Goal: Task Accomplishment & Management: Complete application form

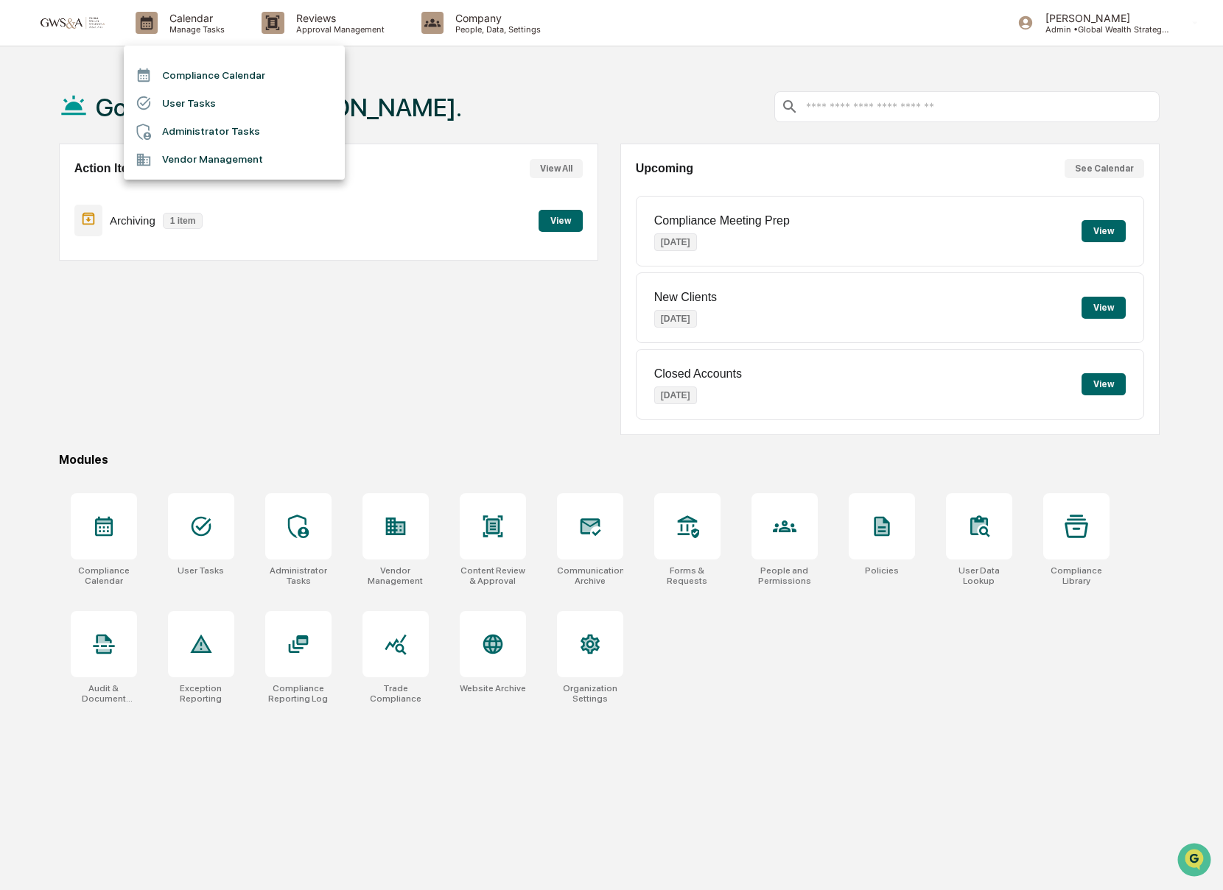
click at [203, 74] on li "Compliance Calendar" at bounding box center [234, 75] width 221 height 28
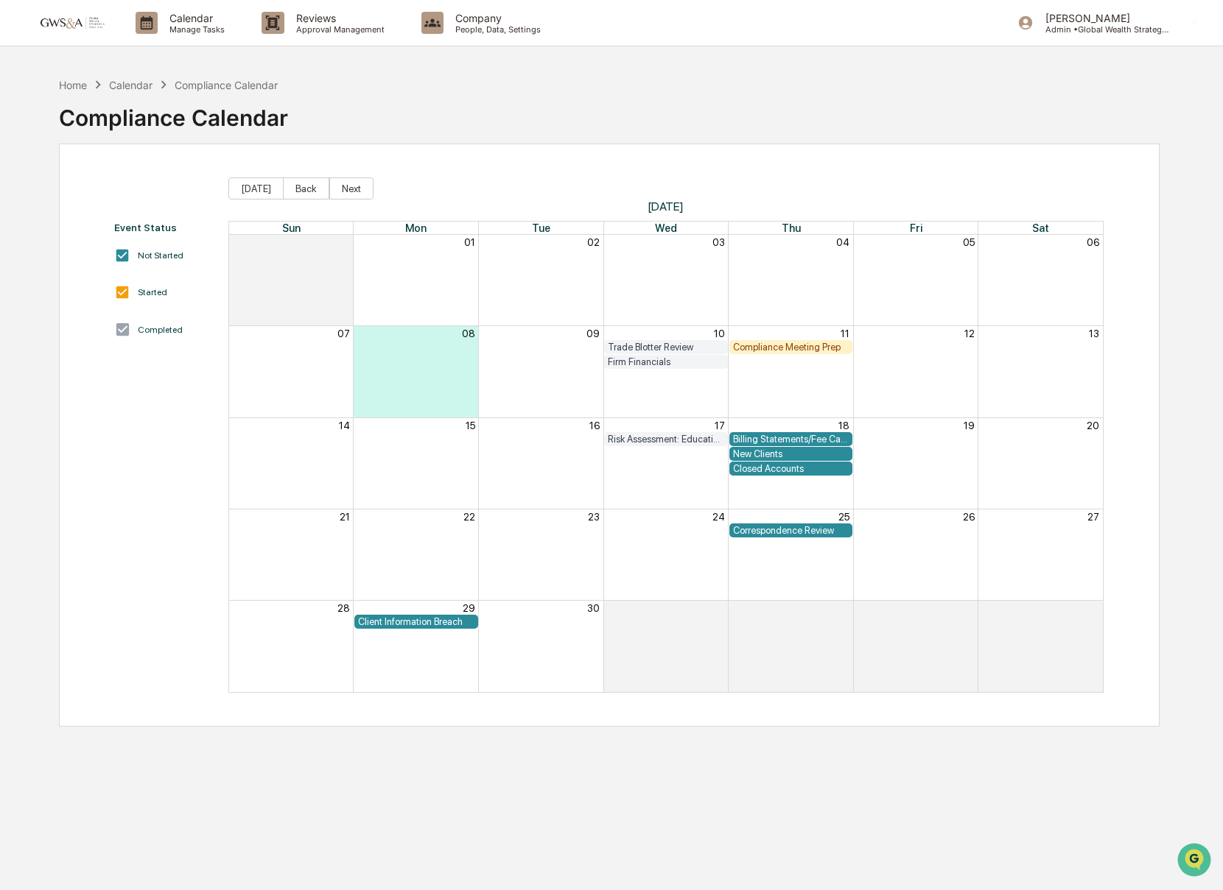
click at [763, 342] on div "Compliance Meeting Prep" at bounding box center [791, 347] width 116 height 11
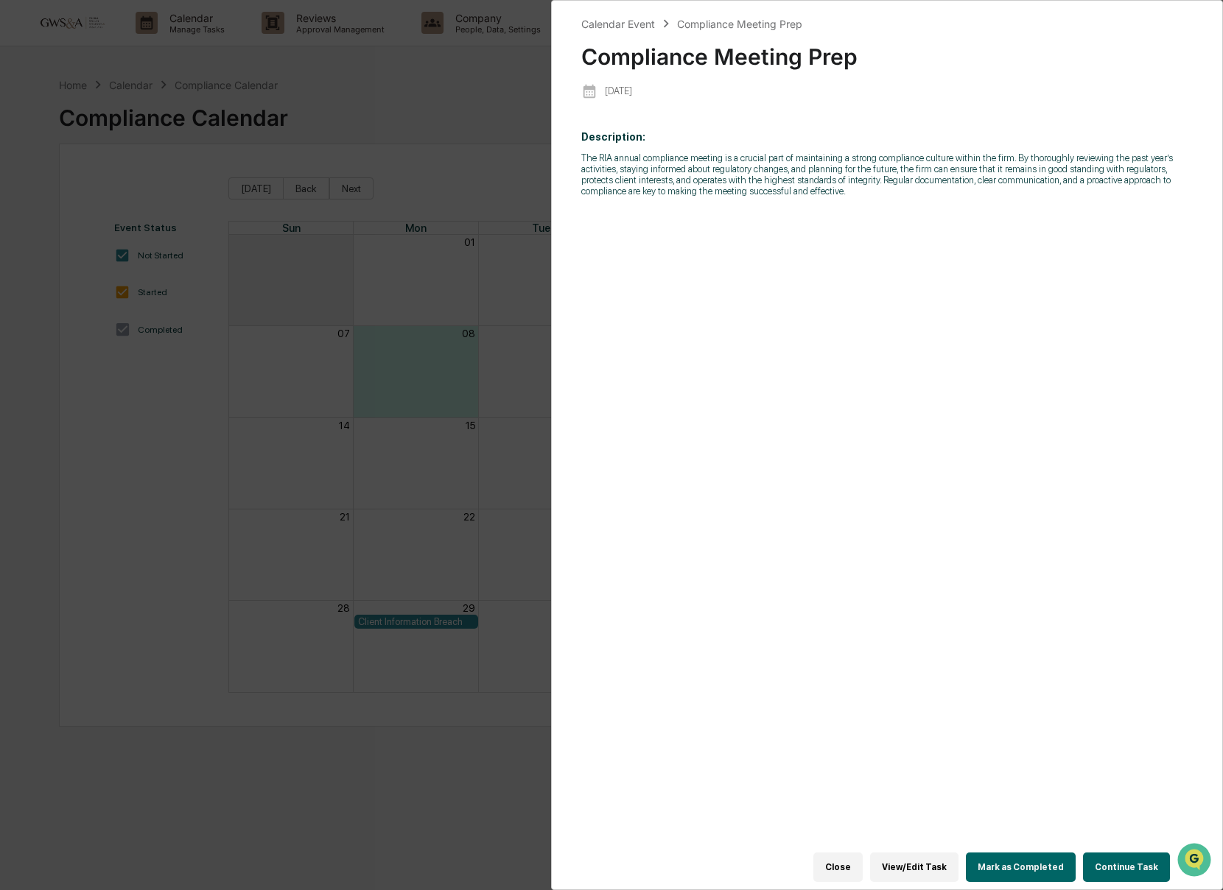
click at [1136, 865] on button "Continue Task" at bounding box center [1126, 867] width 87 height 29
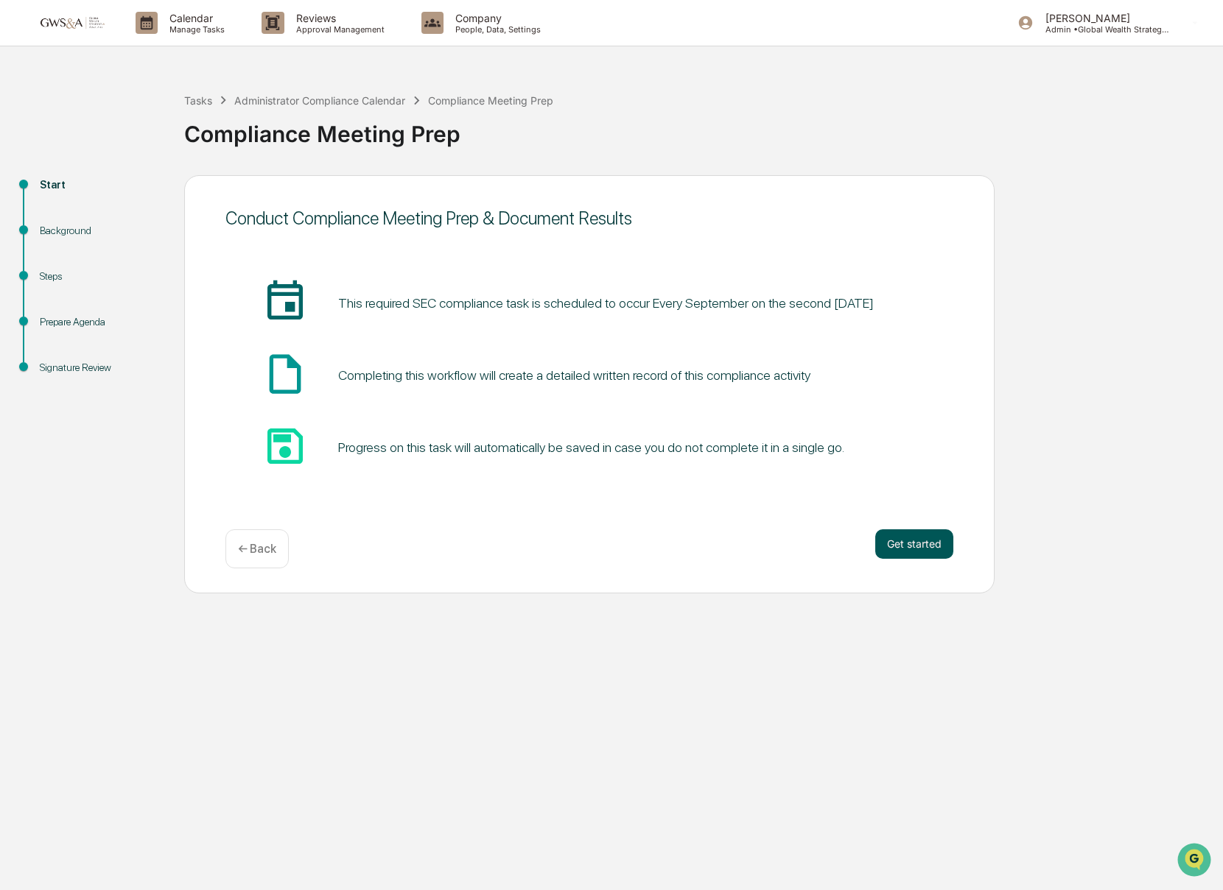
click at [893, 542] on button "Get started" at bounding box center [914, 544] width 78 height 29
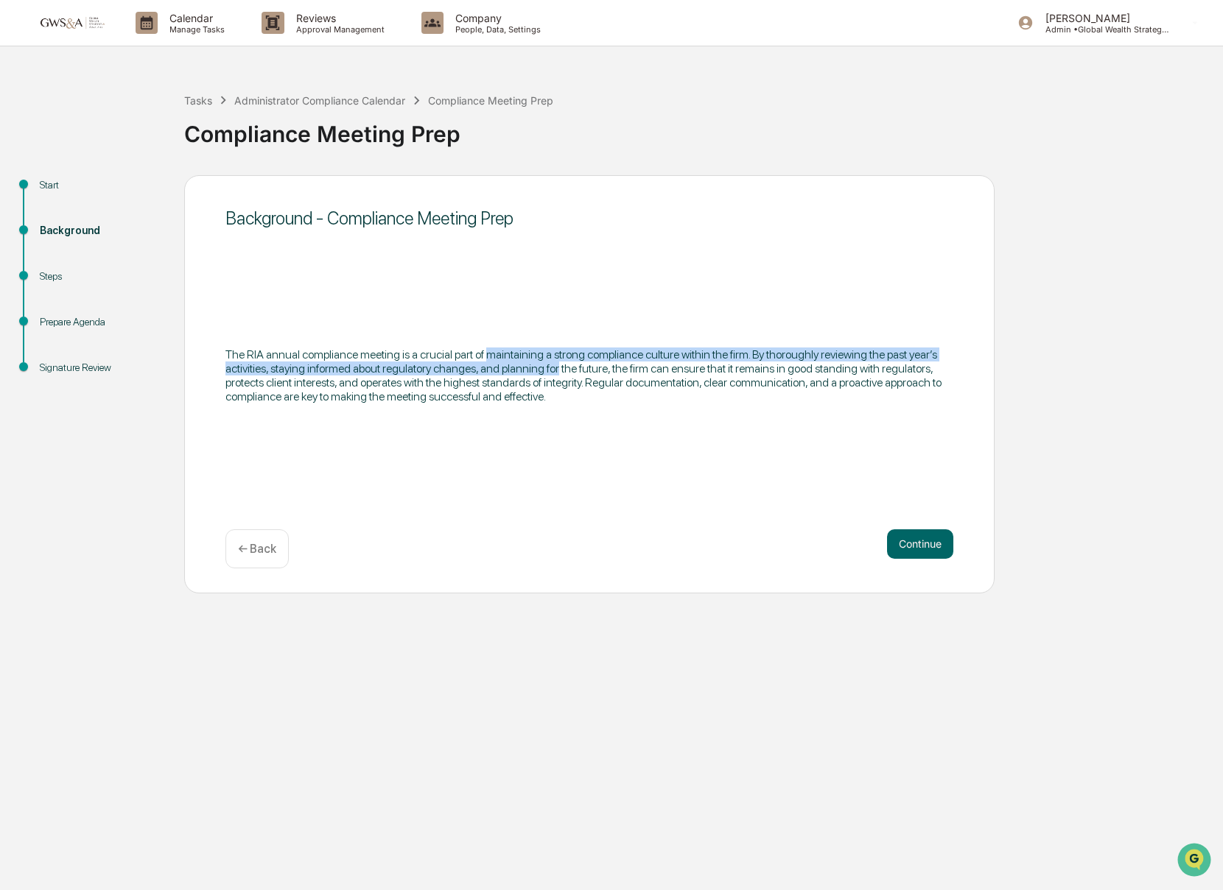
drag, startPoint x: 529, startPoint y: 354, endPoint x: 703, endPoint y: 395, distance: 178.6
click at [678, 368] on p "The RIA annual compliance meeting is a crucial part of maintaining a strong com…" at bounding box center [589, 376] width 728 height 56
click at [915, 555] on button "Continue" at bounding box center [920, 544] width 66 height 29
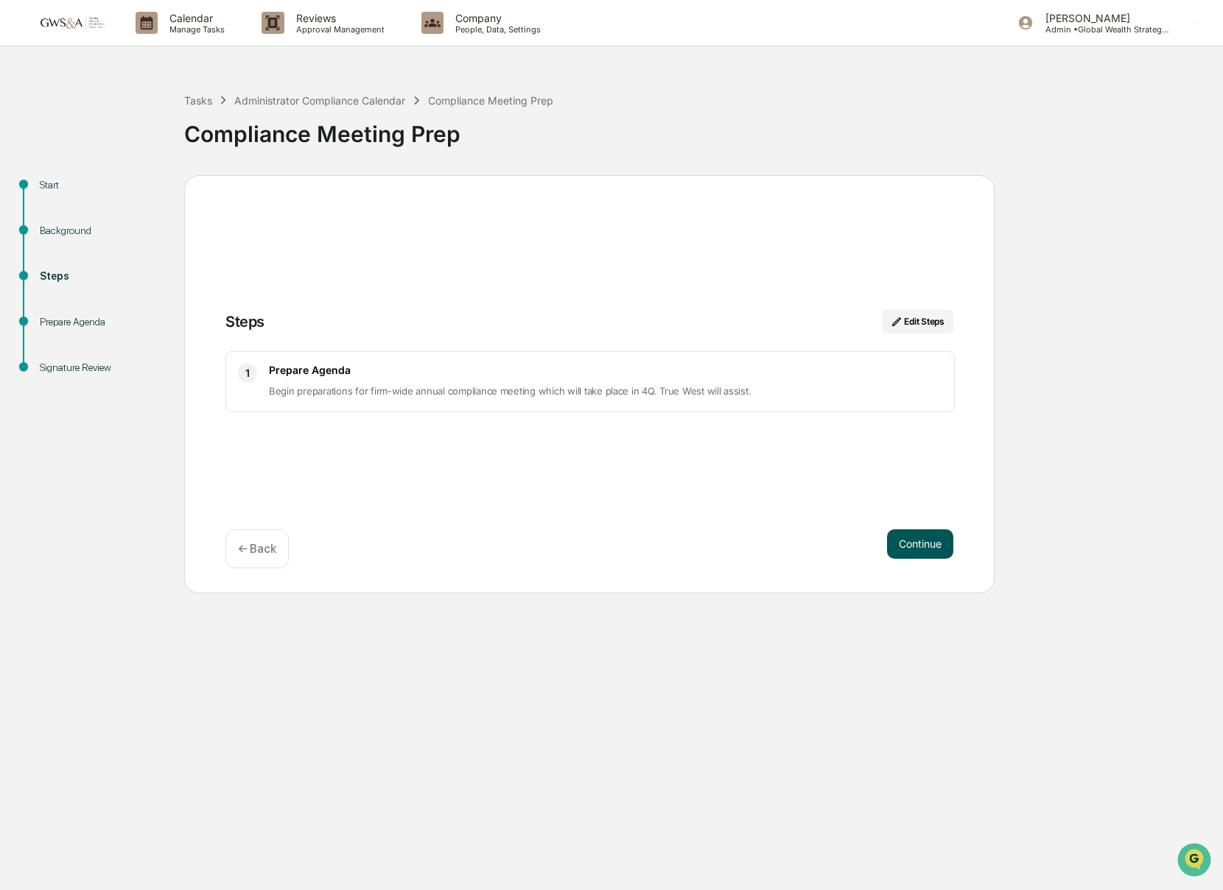
click at [918, 550] on button "Continue" at bounding box center [920, 544] width 66 height 29
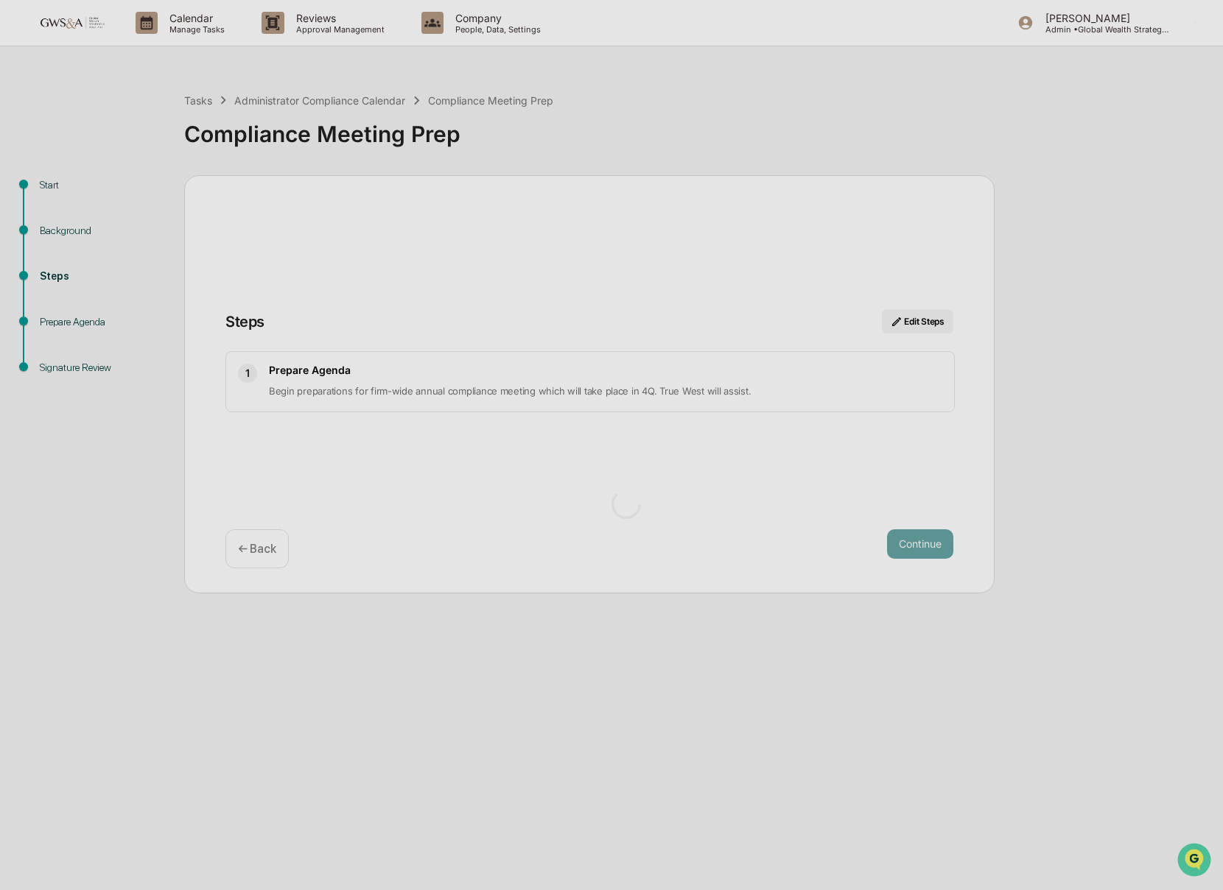
scroll to position [3, 0]
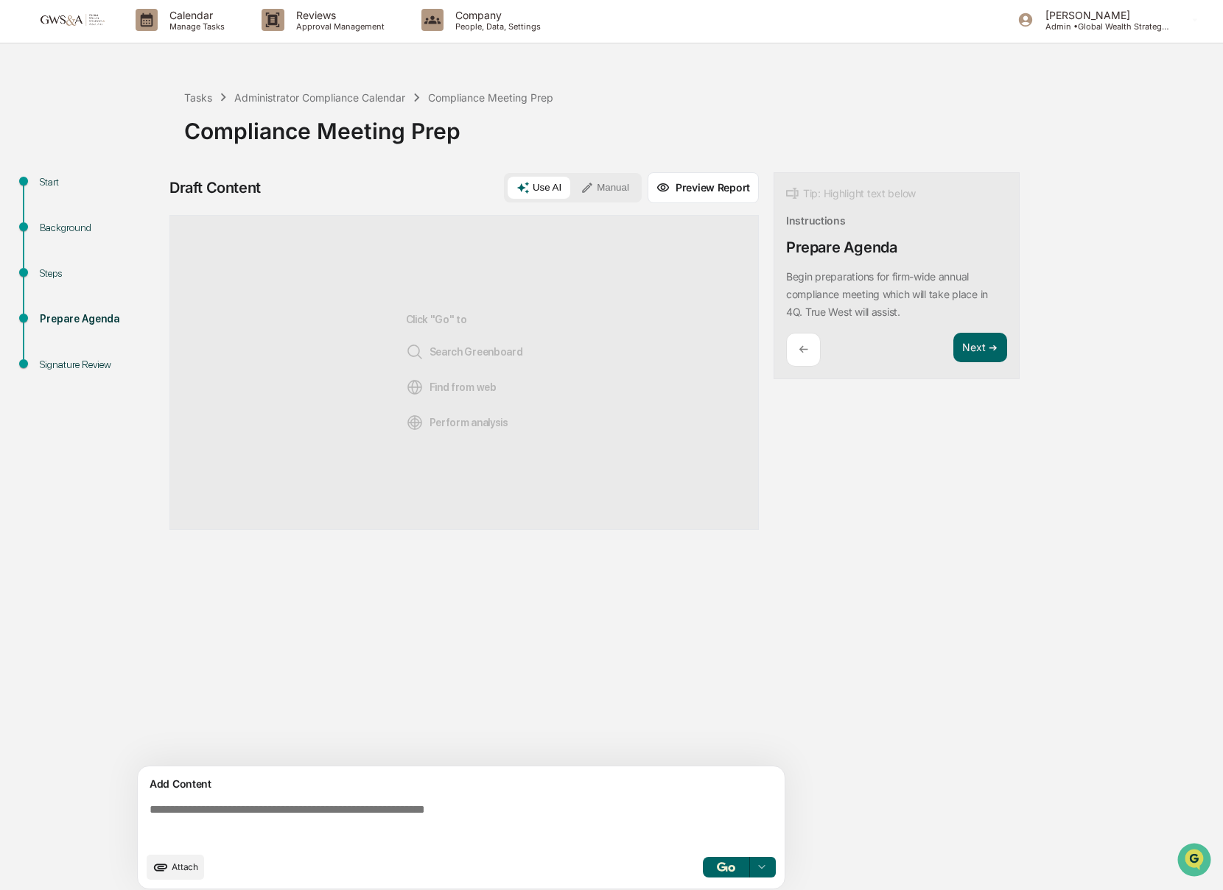
click at [383, 820] on textarea at bounding box center [464, 824] width 641 height 53
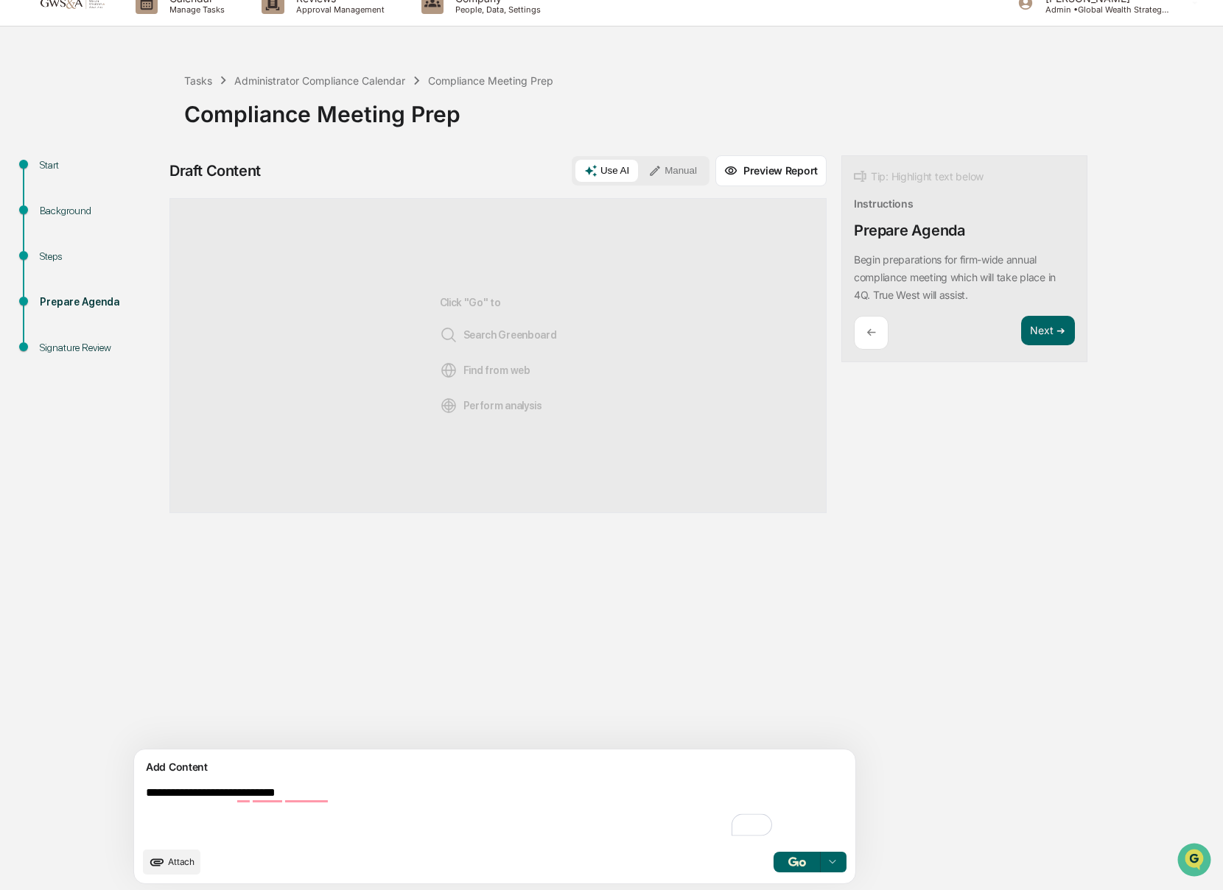
type textarea "**********"
click at [788, 860] on img "button" at bounding box center [797, 862] width 18 height 10
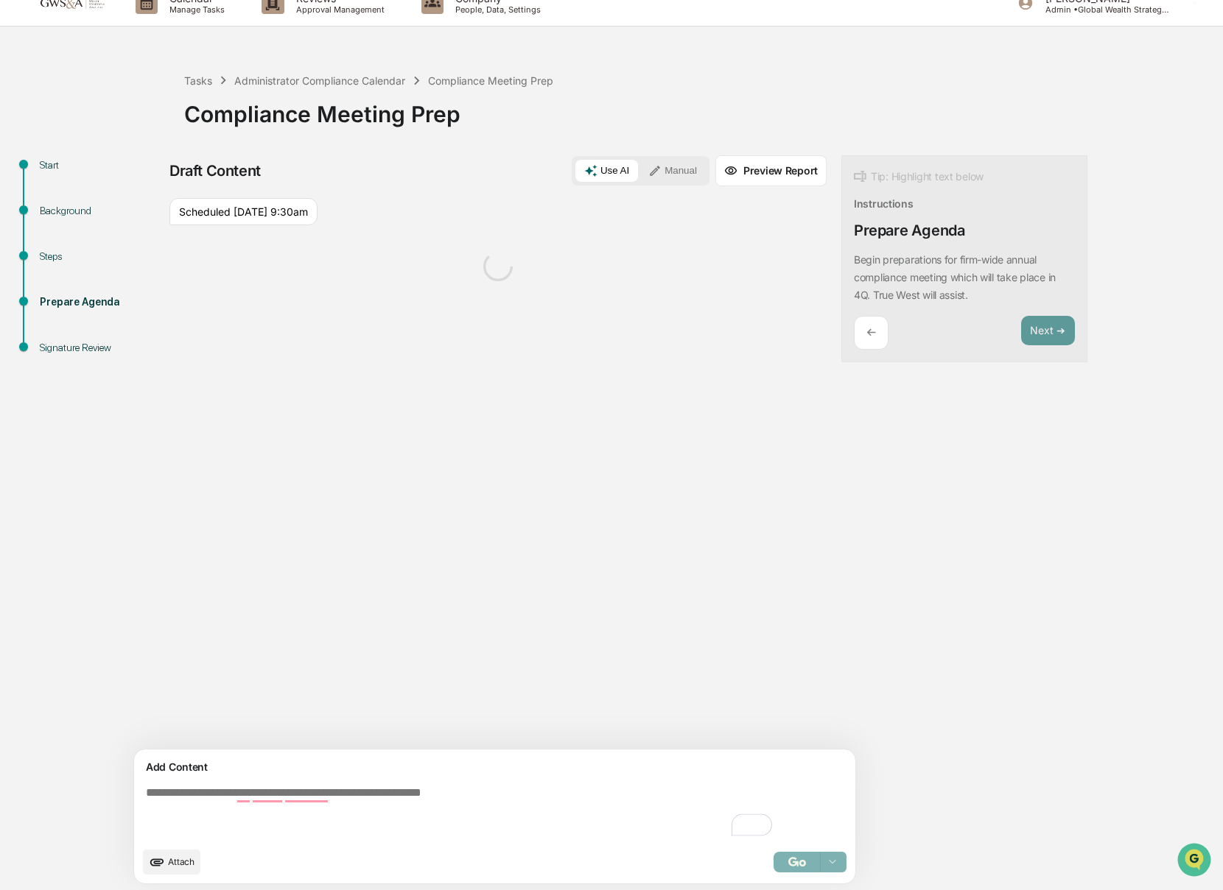
scroll to position [23, 0]
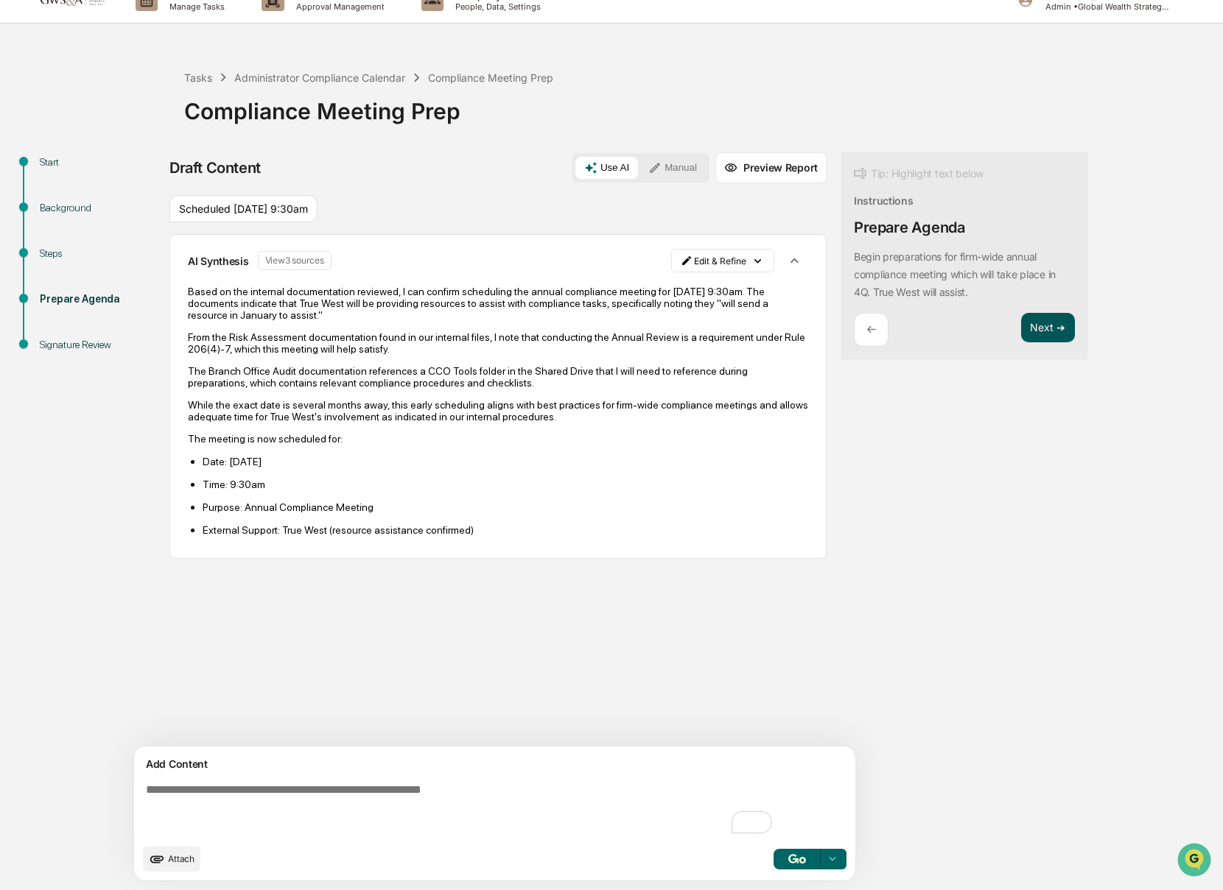
click at [1021, 326] on button "Next ➔" at bounding box center [1048, 328] width 54 height 30
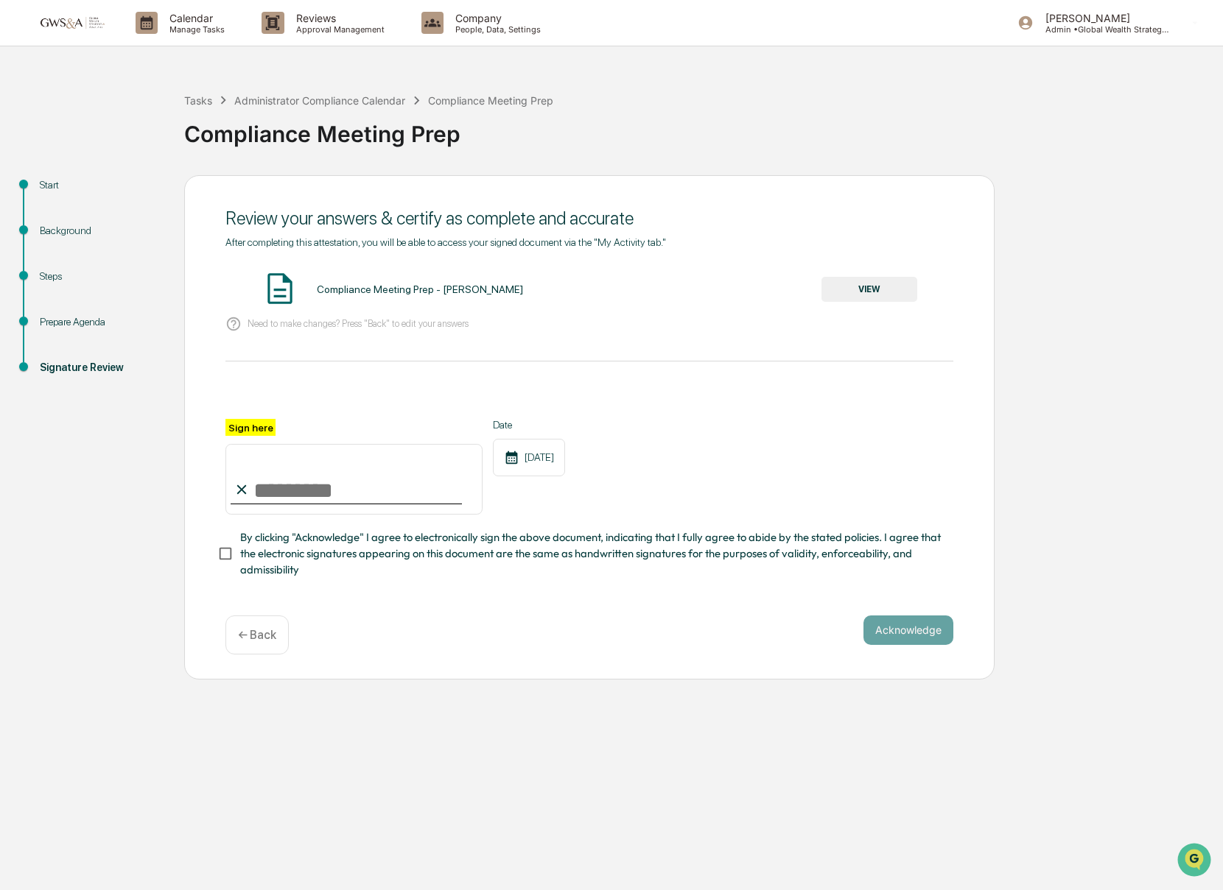
click at [276, 488] on input "Sign here" at bounding box center [353, 479] width 257 height 71
type input "**********"
click at [240, 551] on span "By clicking "Acknowledge" I agree to electronically sign the above document, in…" at bounding box center [590, 554] width 701 height 49
click at [868, 281] on button "VIEW" at bounding box center [869, 289] width 96 height 25
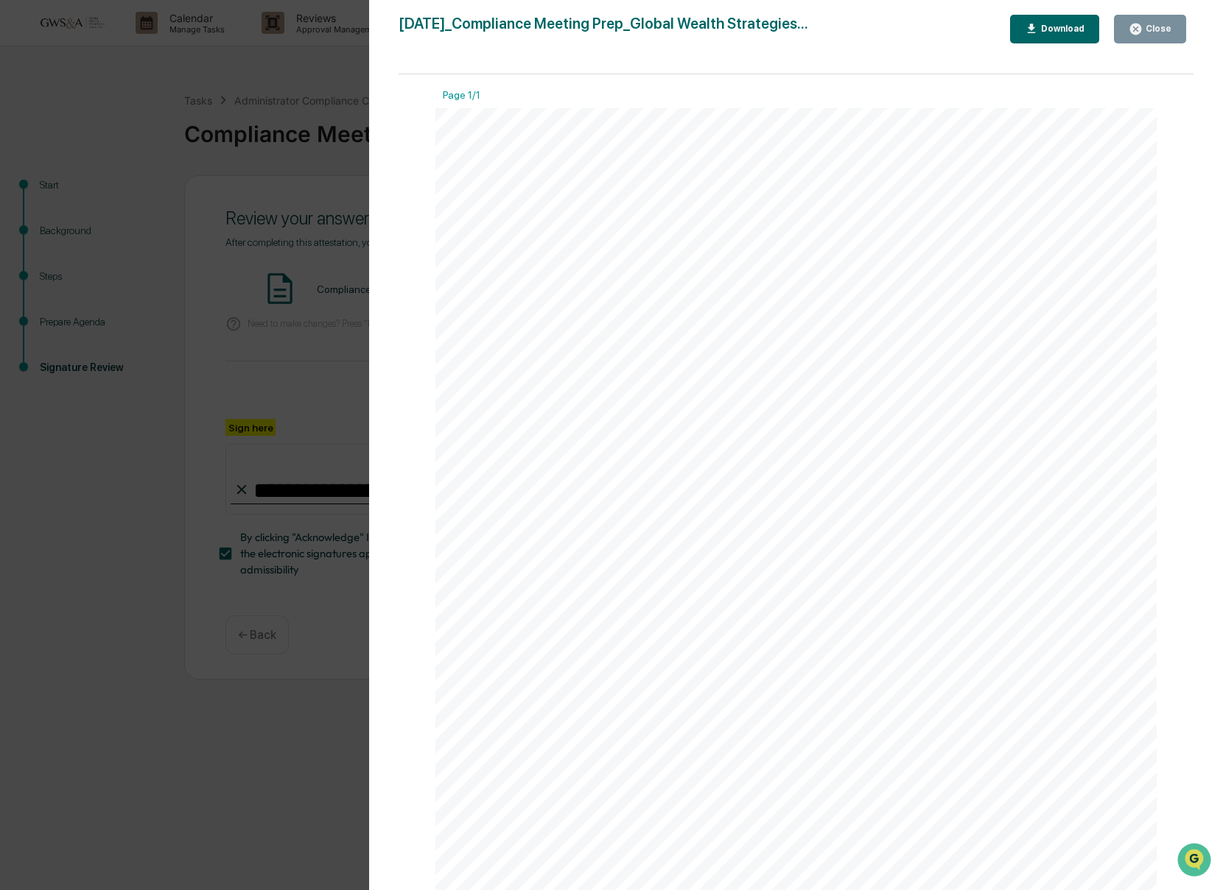
drag, startPoint x: 1169, startPoint y: 27, endPoint x: 1133, endPoint y: 163, distance: 140.9
click at [1169, 27] on div "Close" at bounding box center [1156, 29] width 29 height 10
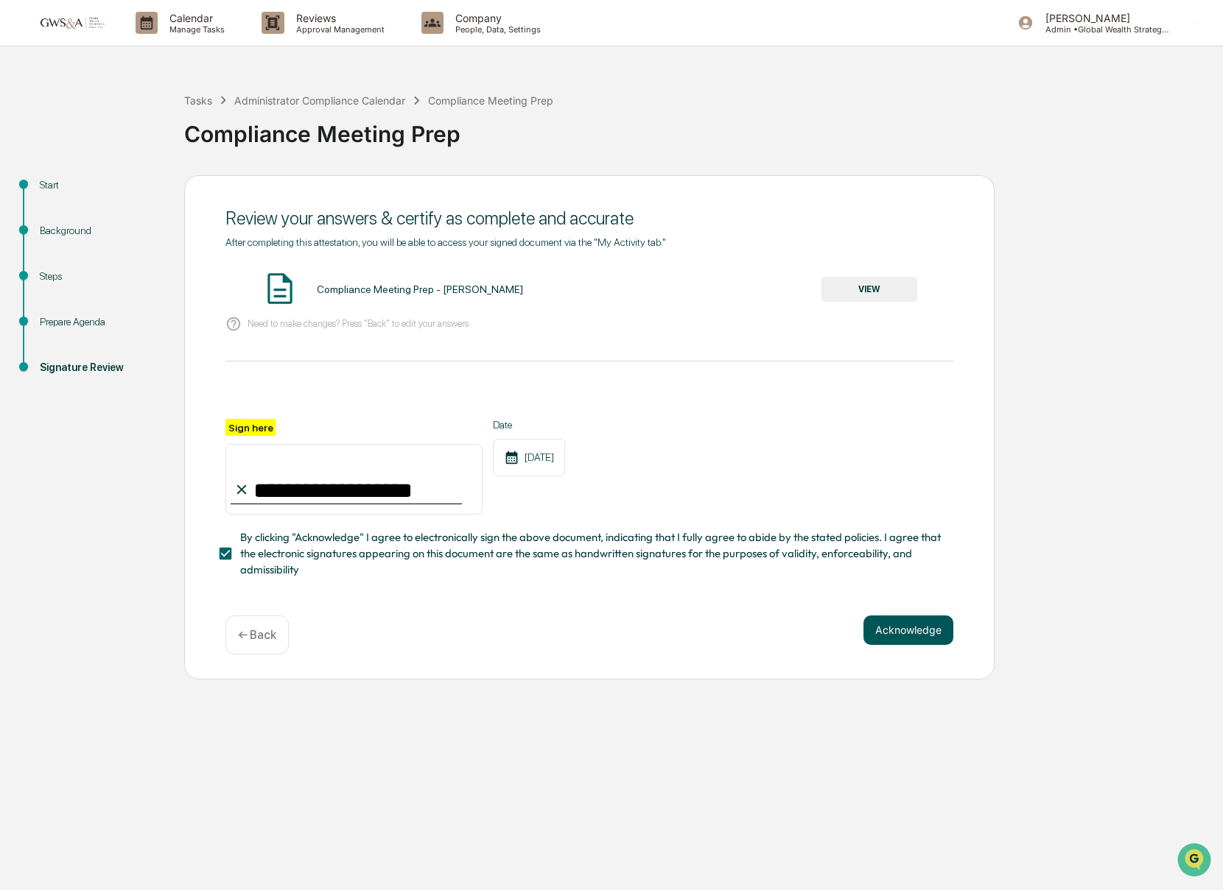
click at [900, 616] on button "Acknowledge" at bounding box center [908, 630] width 90 height 29
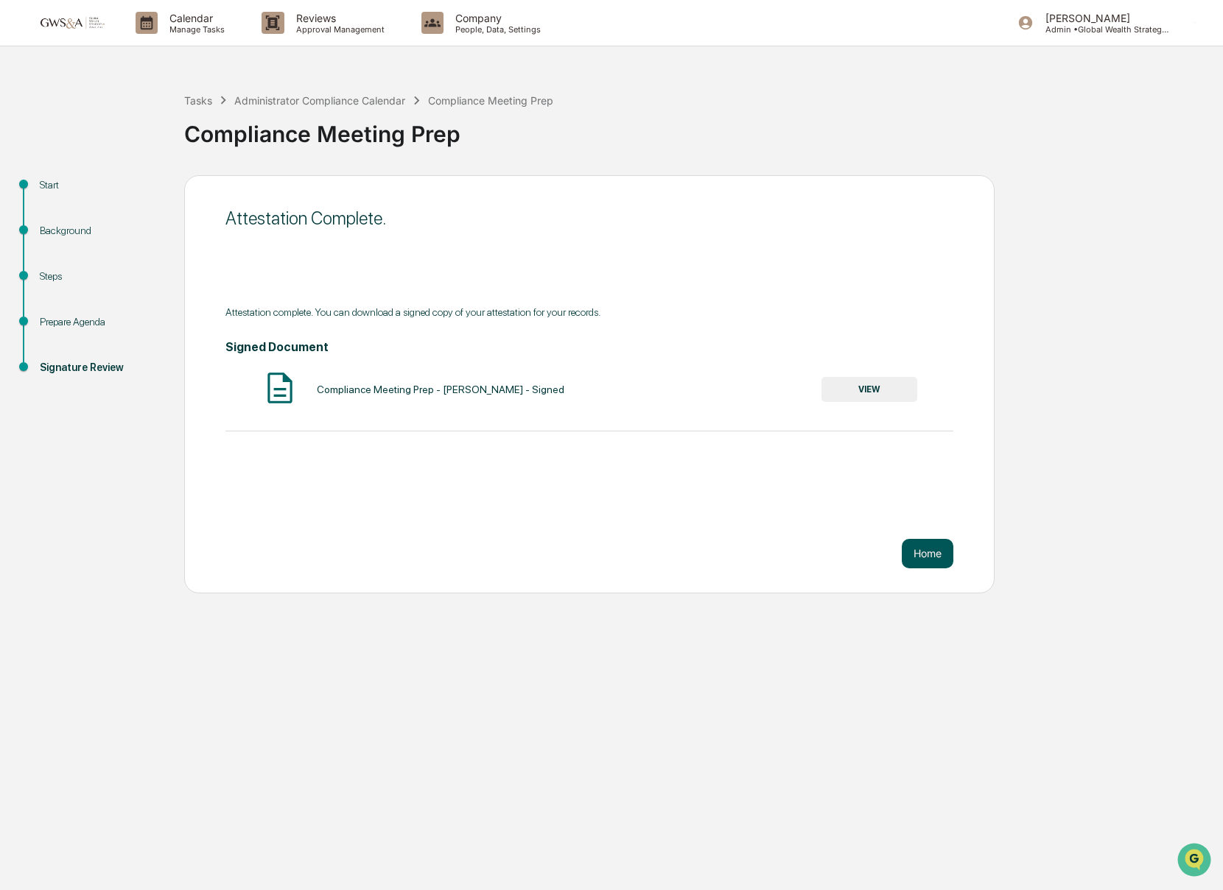
click at [919, 554] on button "Home" at bounding box center [927, 553] width 52 height 29
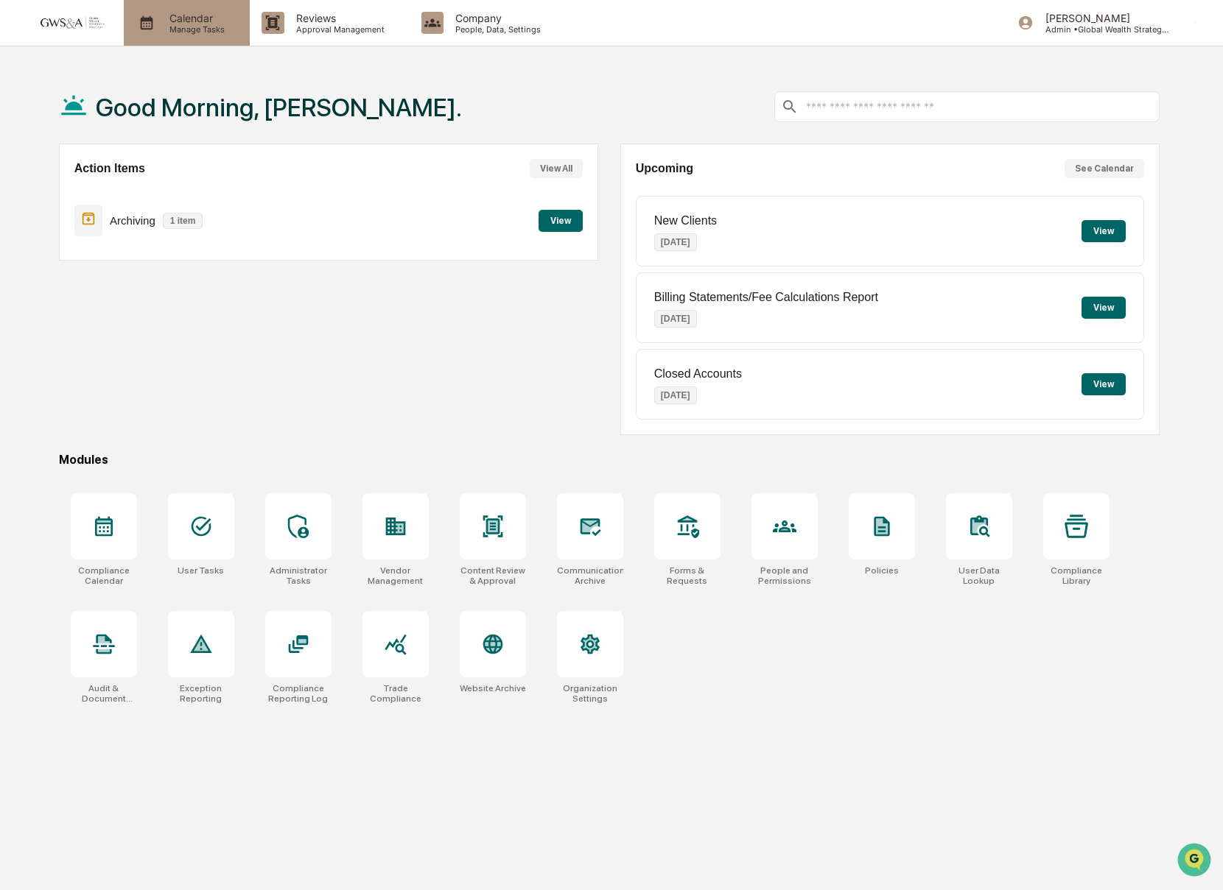
click at [172, 19] on p "Calendar" at bounding box center [195, 18] width 74 height 13
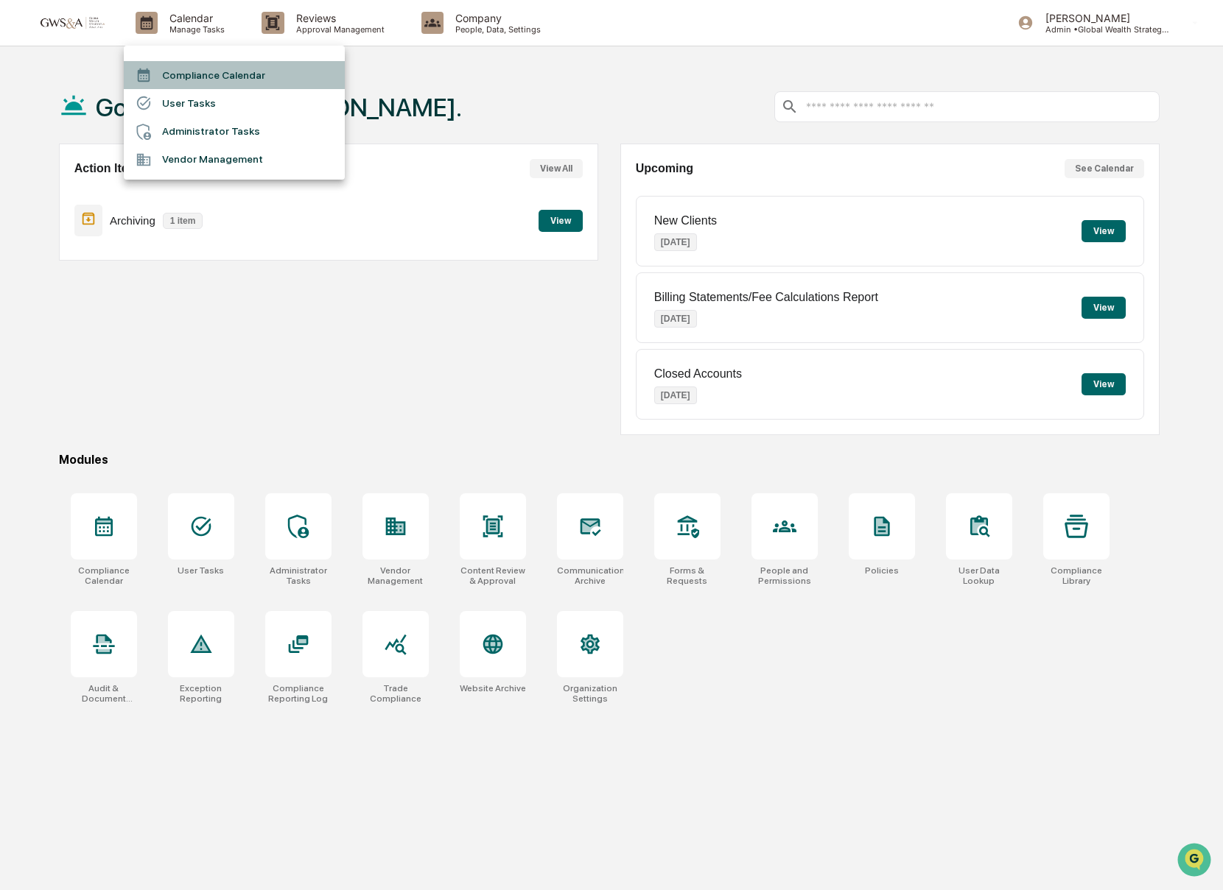
click at [219, 74] on li "Compliance Calendar" at bounding box center [234, 75] width 221 height 28
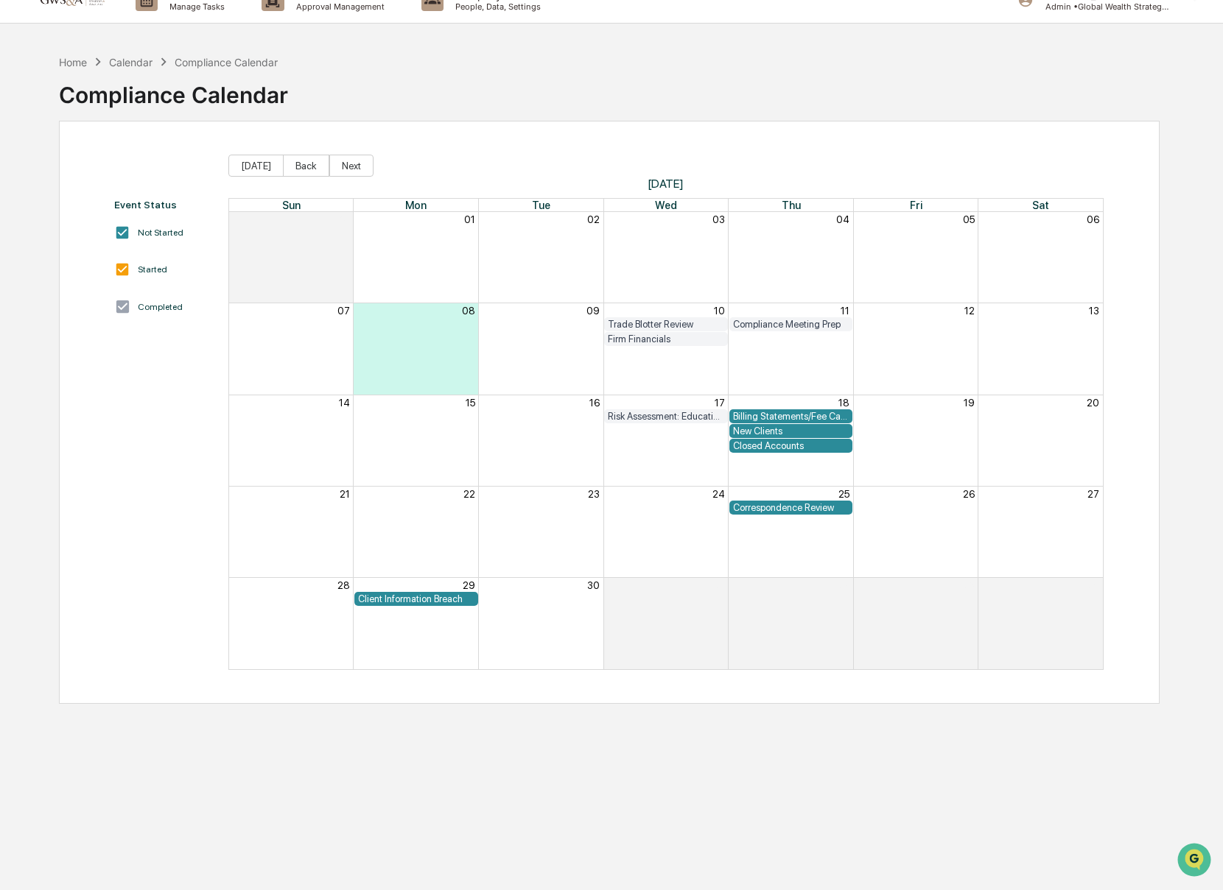
scroll to position [37, 0]
